Goal: Information Seeking & Learning: Learn about a topic

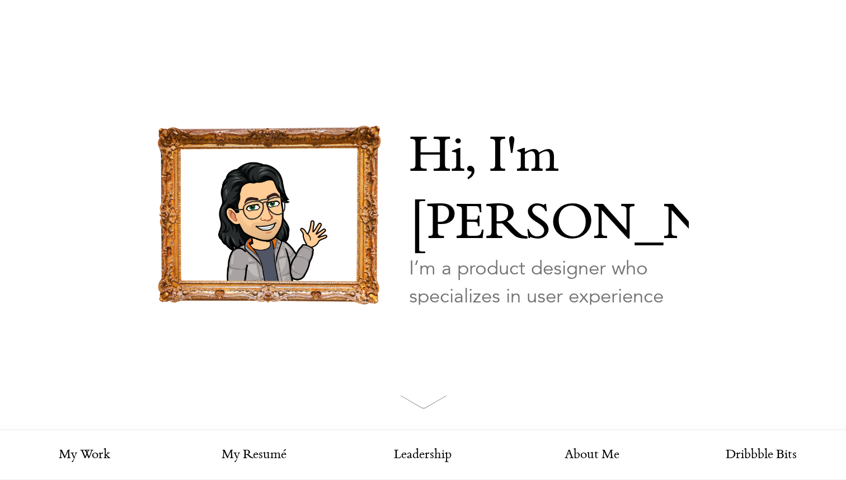
click at [500, 338] on link "Looking for my work?" at bounding box center [463, 357] width 109 height 39
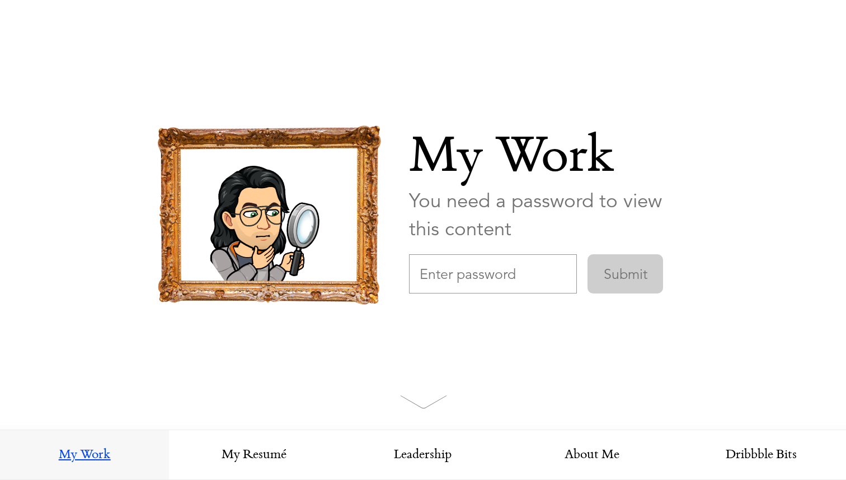
click at [526, 278] on input "text" at bounding box center [493, 273] width 168 height 39
paste input "[InsertYourCompanyName]Design"
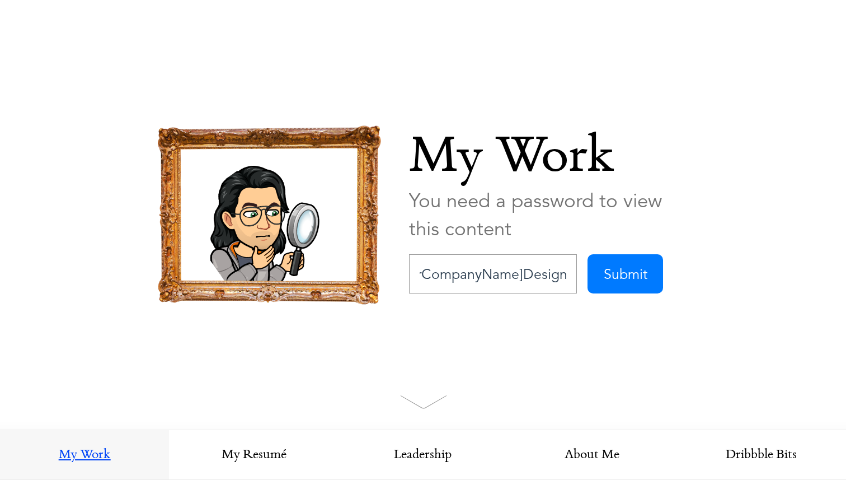
type input "[InsertYourCompanyName]Design"
click at [642, 276] on input "Submit" at bounding box center [626, 273] width 76 height 39
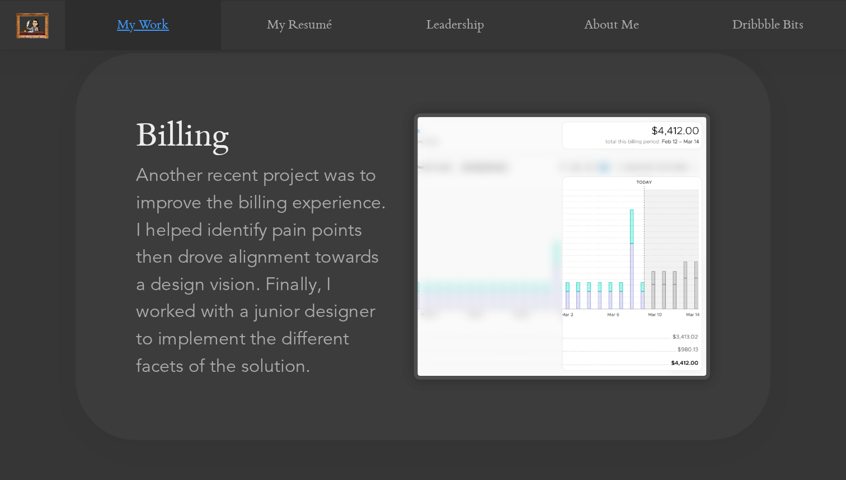
scroll to position [1834, 0]
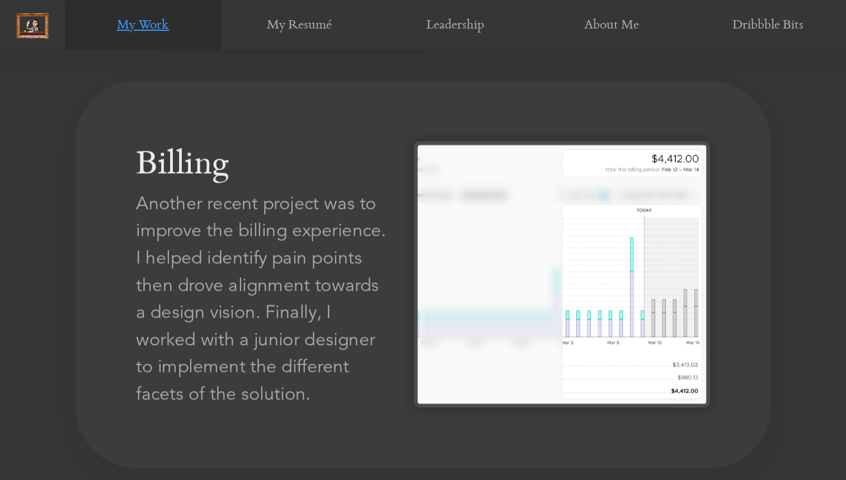
click at [571, 220] on img at bounding box center [562, 274] width 296 height 266
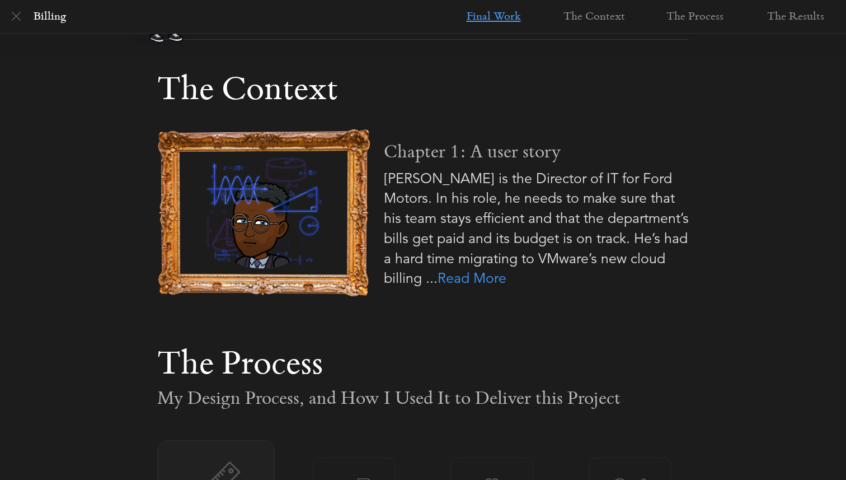
scroll to position [566, 0]
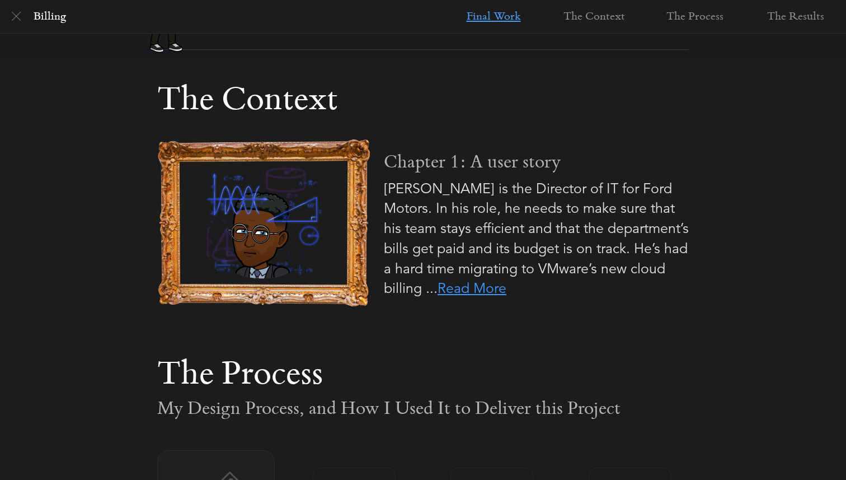
click at [507, 293] on link "Read More" at bounding box center [472, 287] width 69 height 17
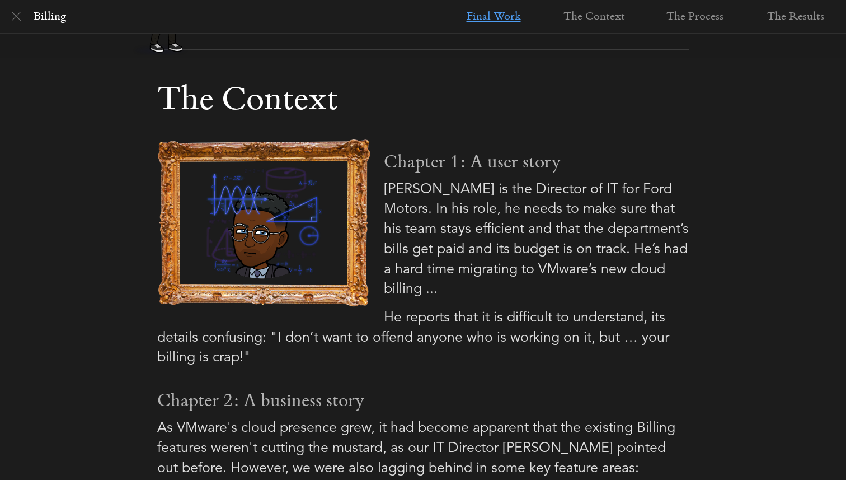
click at [591, 293] on p "[PERSON_NAME] is the Director of IT for Ford Motors. In his role, he needs to m…" at bounding box center [423, 239] width 532 height 120
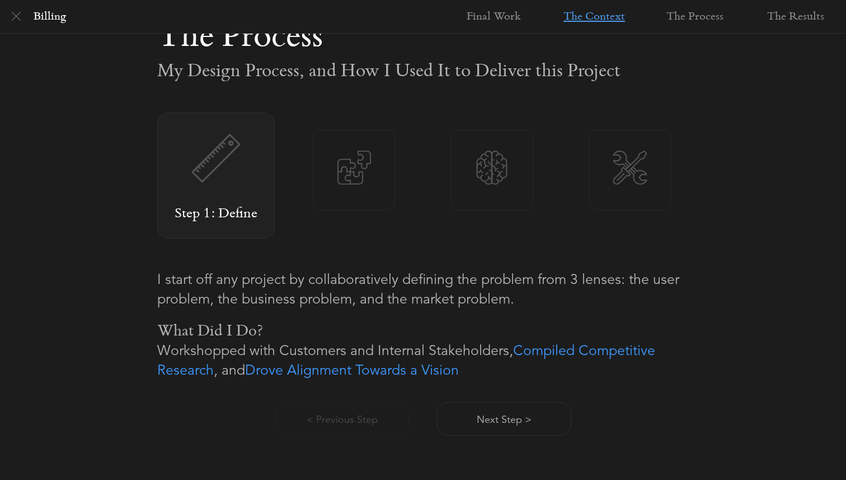
scroll to position [1482, 0]
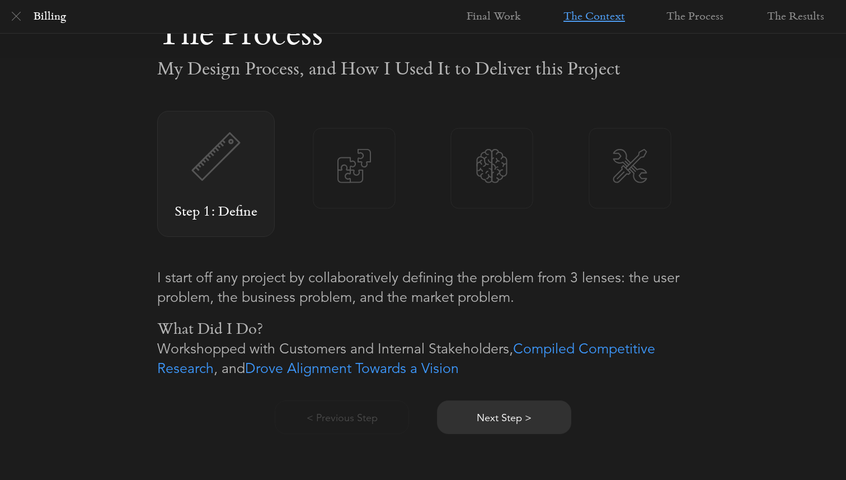
click at [549, 416] on button "Next Step >" at bounding box center [504, 417] width 134 height 34
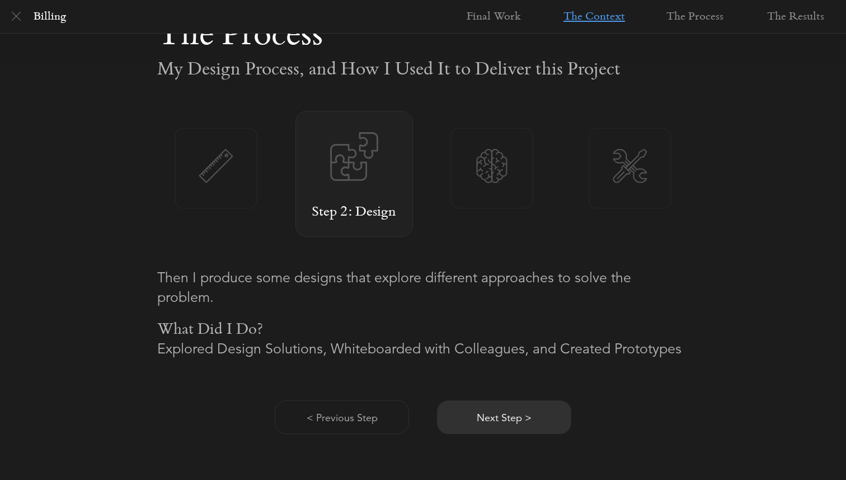
click at [547, 419] on button "Next Step >" at bounding box center [504, 417] width 134 height 34
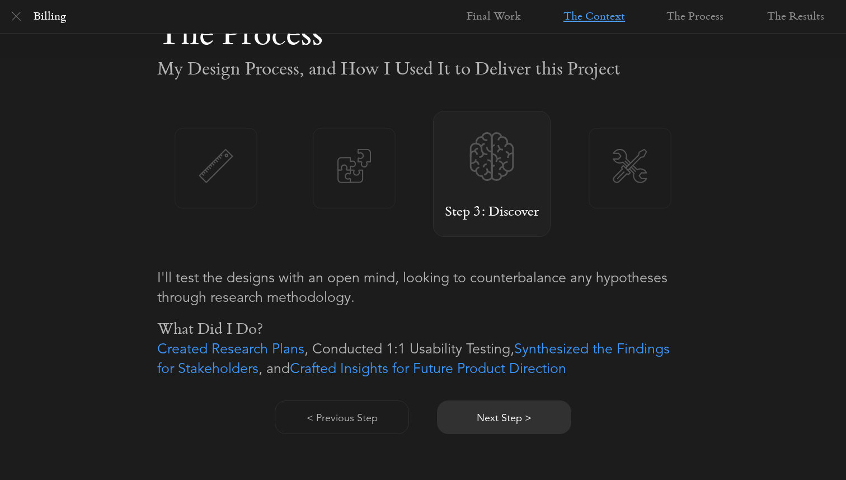
click at [529, 419] on button "Next Step >" at bounding box center [504, 417] width 134 height 34
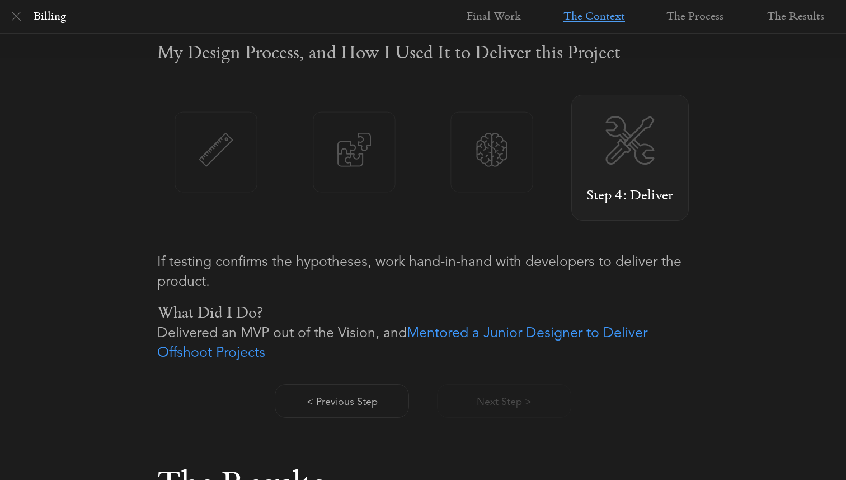
scroll to position [1497, 0]
click at [386, 415] on button "< Previous Step" at bounding box center [342, 402] width 134 height 34
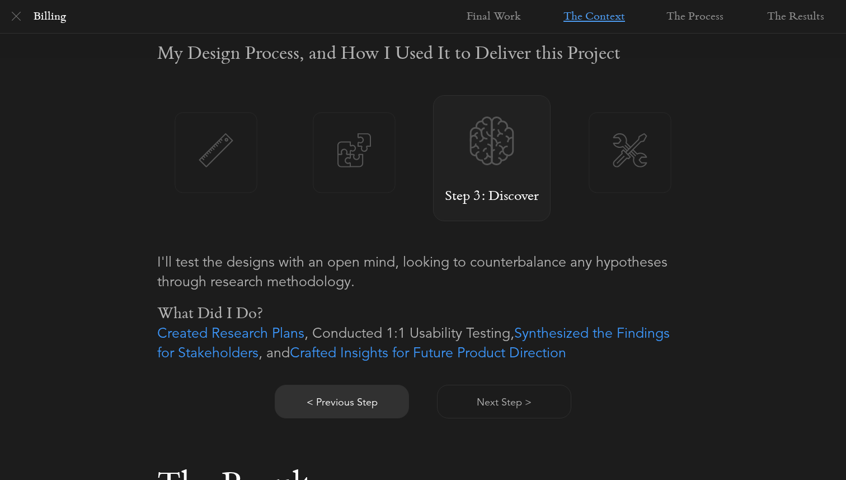
click at [386, 415] on button "< Previous Step" at bounding box center [342, 402] width 134 height 34
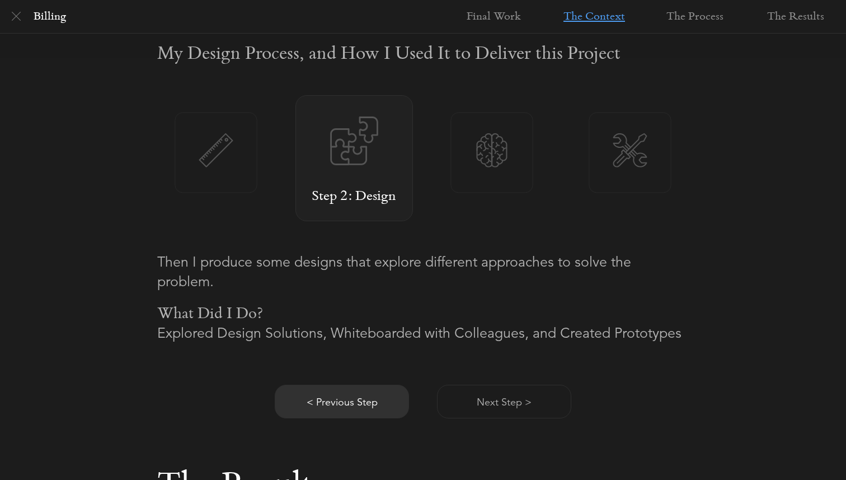
click at [380, 416] on button "< Previous Step" at bounding box center [342, 402] width 134 height 34
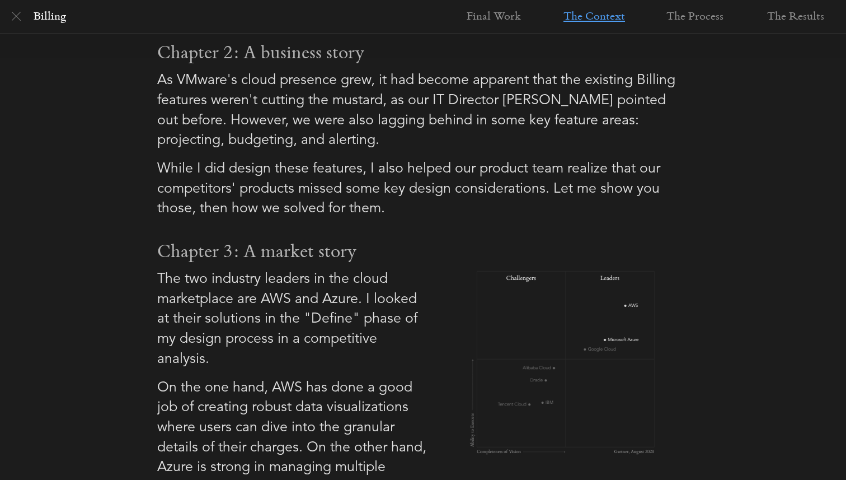
scroll to position [913, 0]
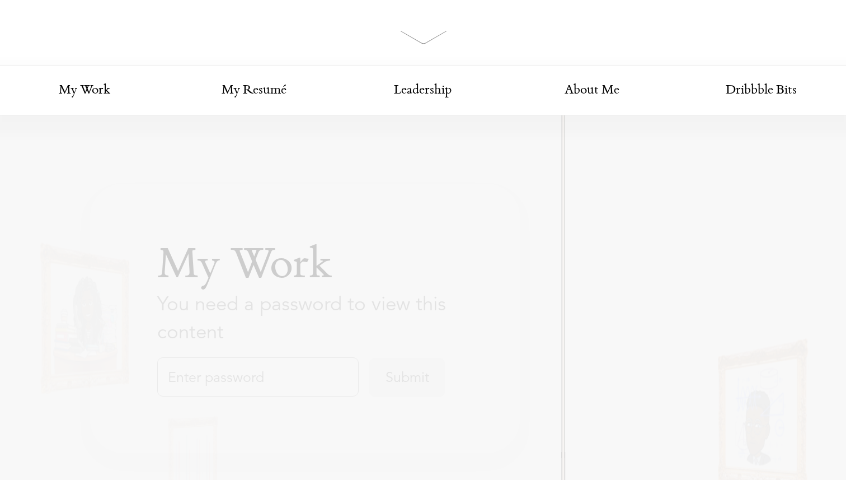
scroll to position [416, 0]
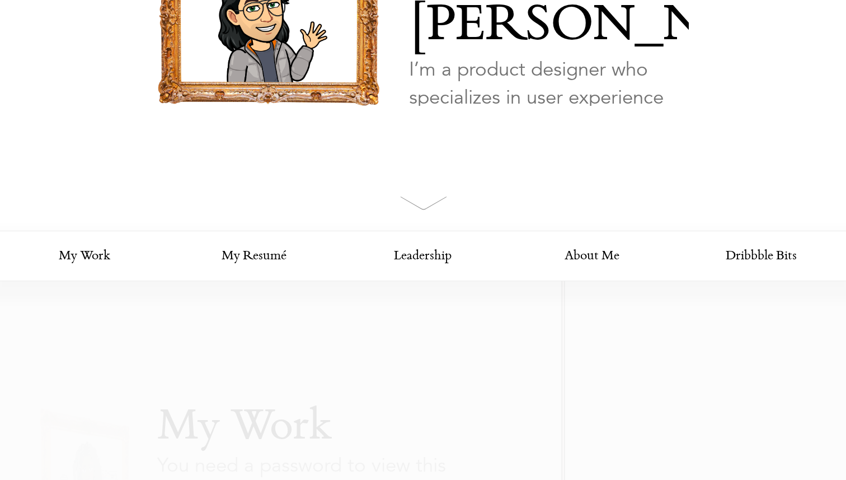
scroll to position [333, 0]
